Goal: Obtain resource: Download file/media

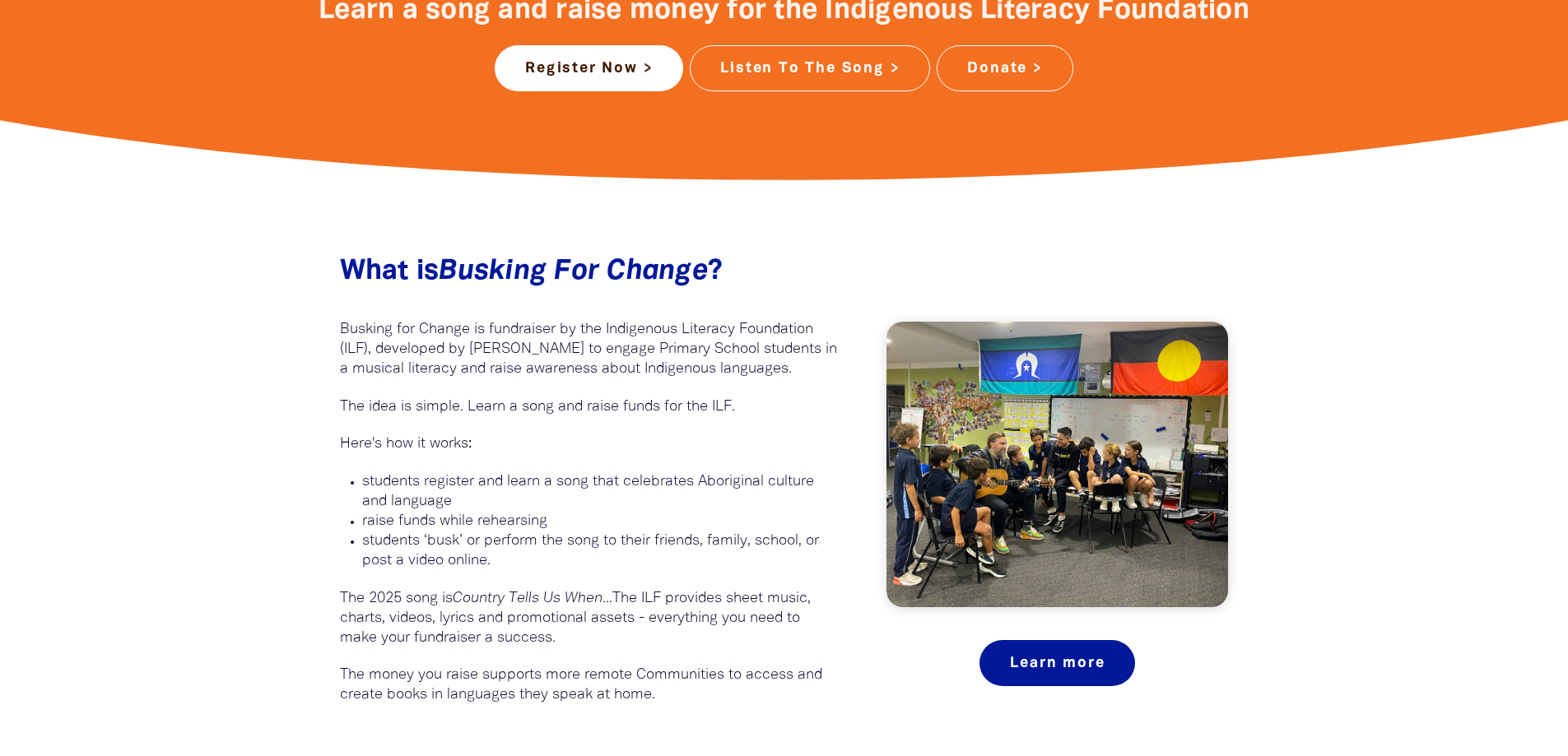
scroll to position [905, 0]
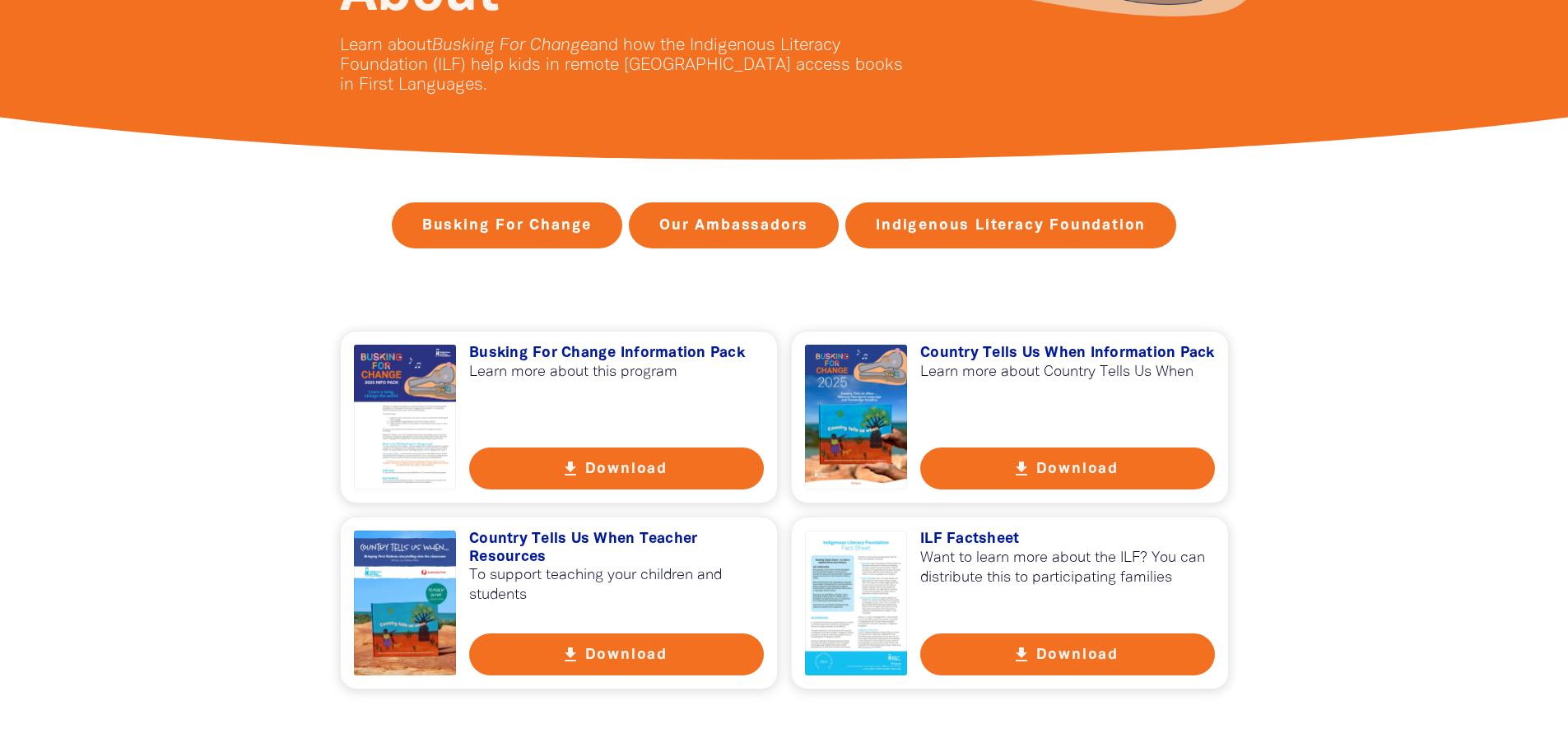
scroll to position [443, 0]
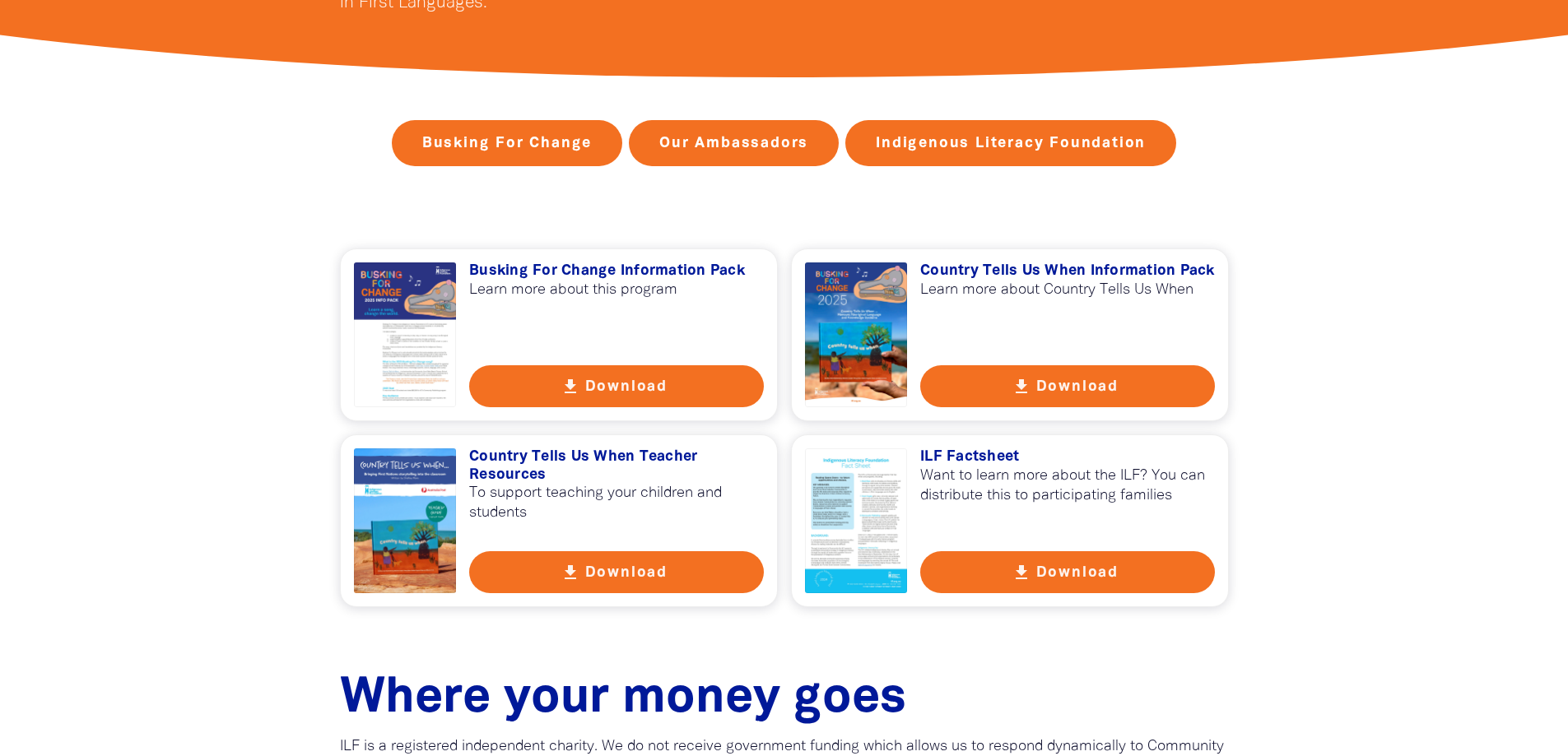
click at [587, 379] on button "get_app Download" at bounding box center [616, 386] width 294 height 42
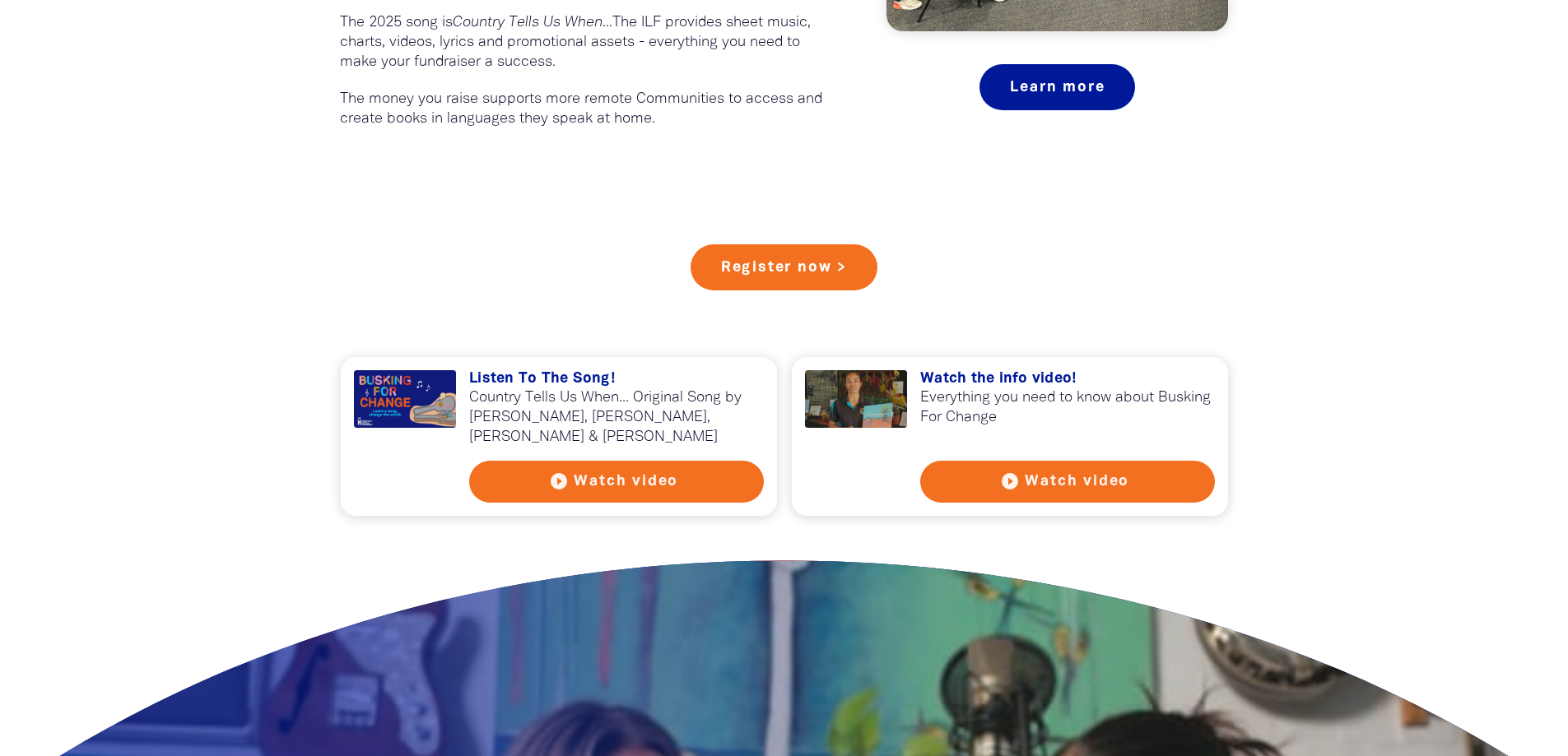
scroll to position [1070, 0]
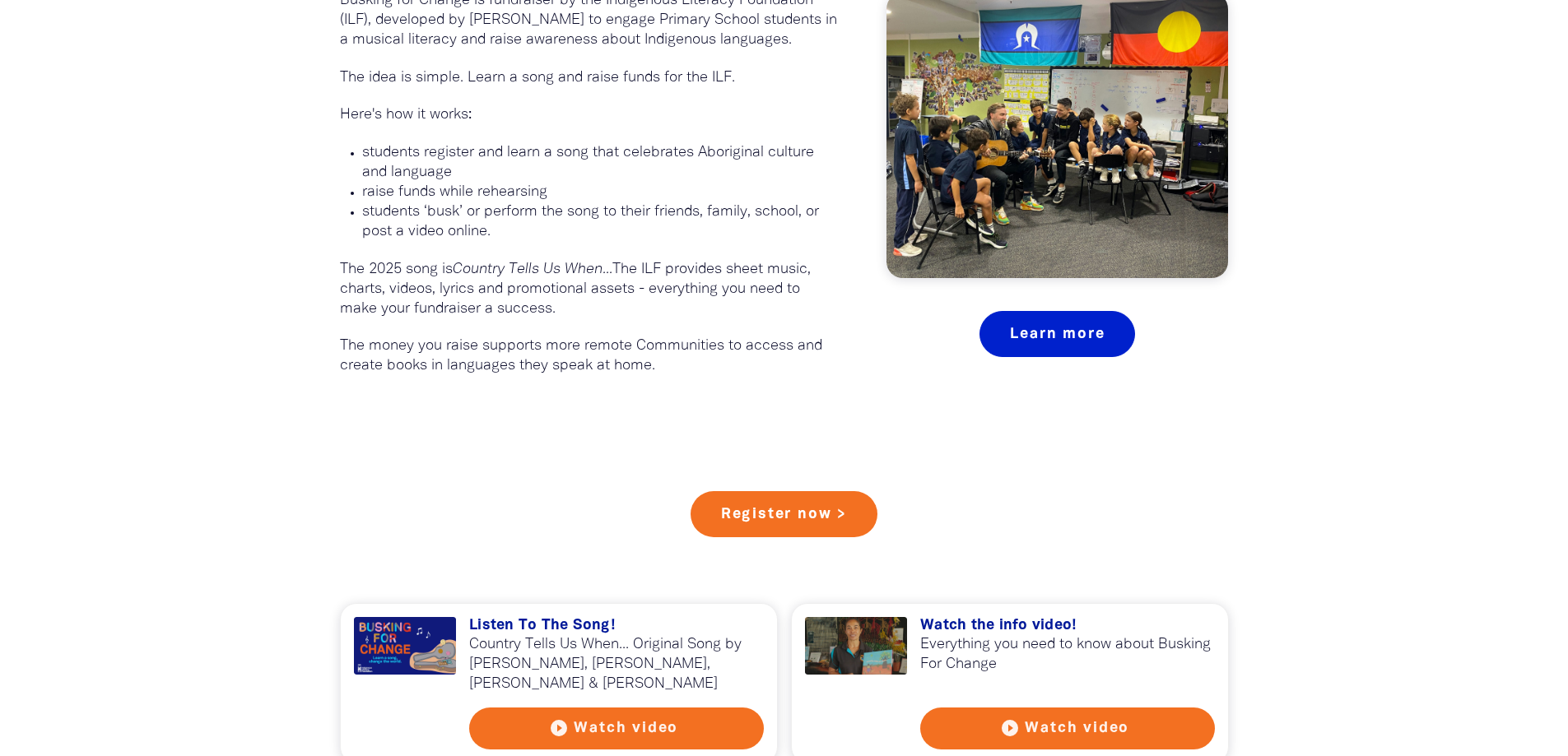
click at [1098, 323] on link "Learn more" at bounding box center [1057, 334] width 155 height 46
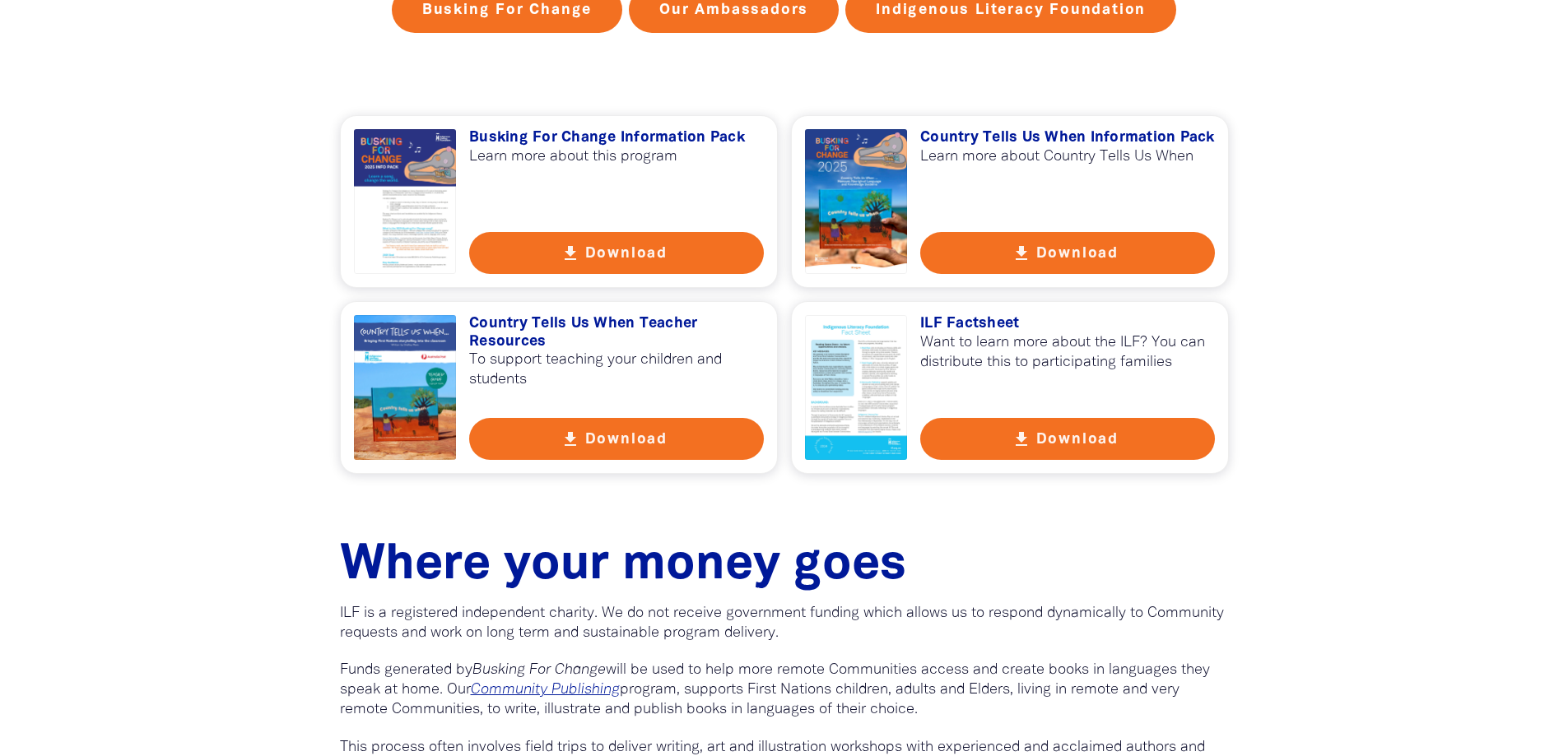
scroll to position [329, 0]
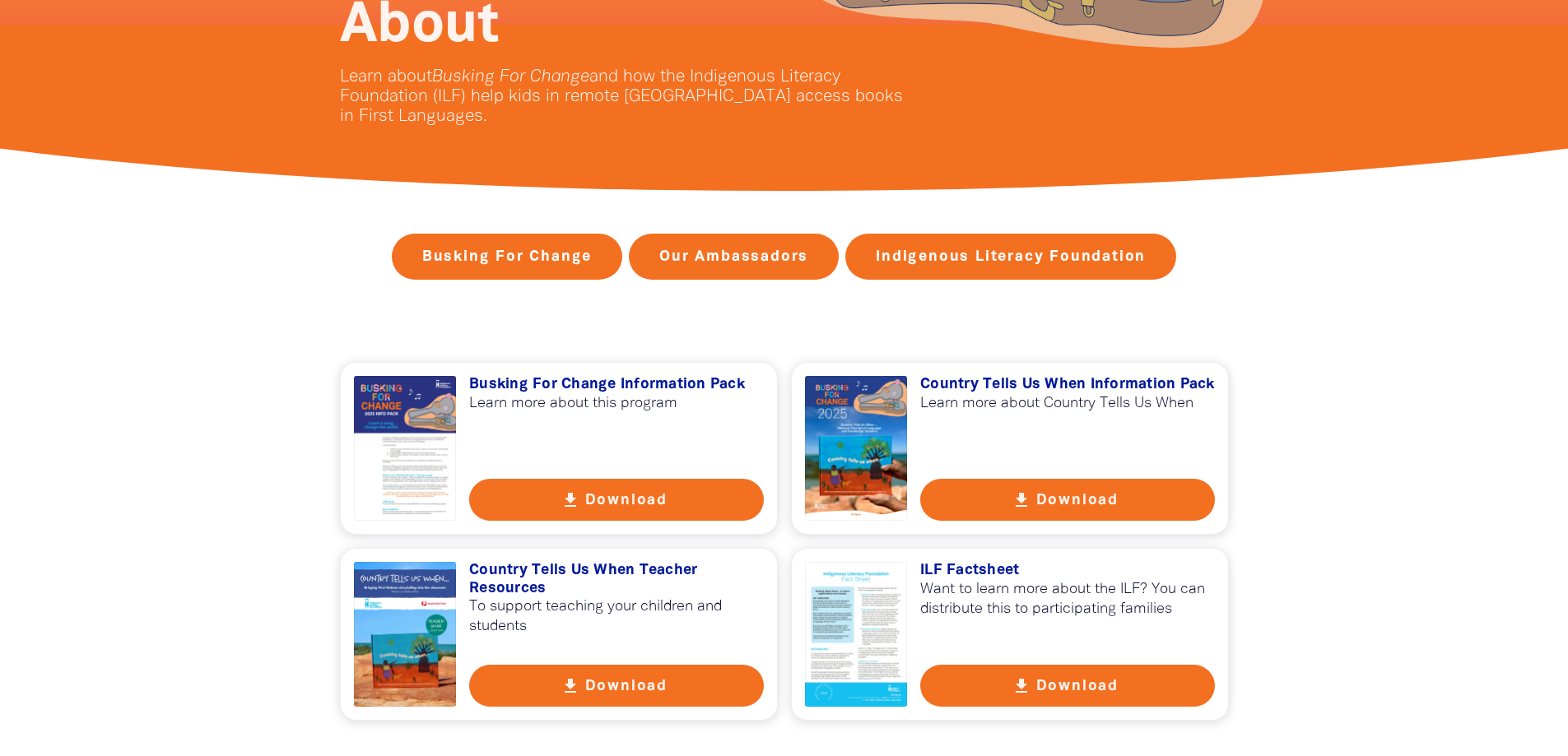
click at [613, 502] on button "get_app Download" at bounding box center [616, 500] width 294 height 42
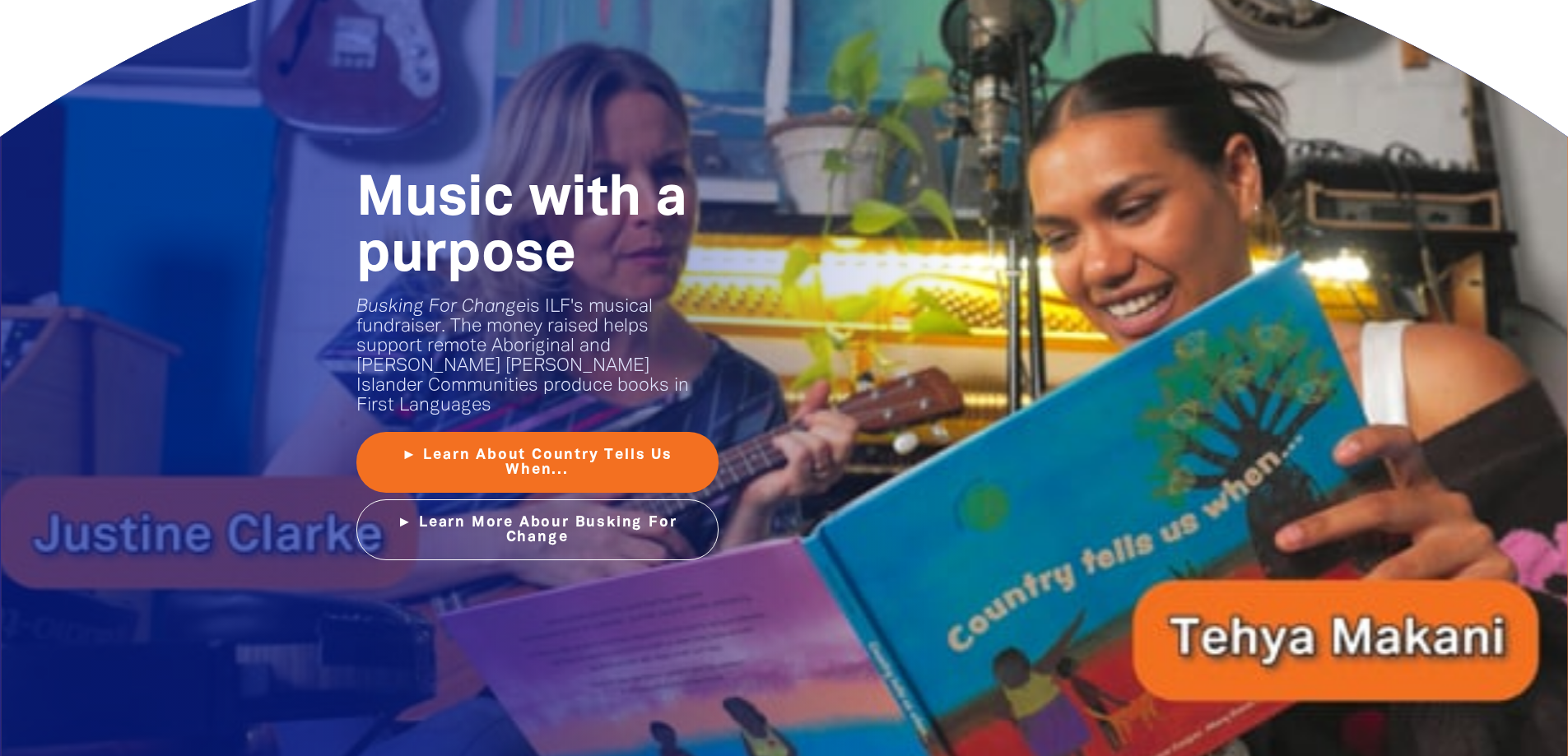
scroll to position [2387, 0]
